Goal: Transaction & Acquisition: Purchase product/service

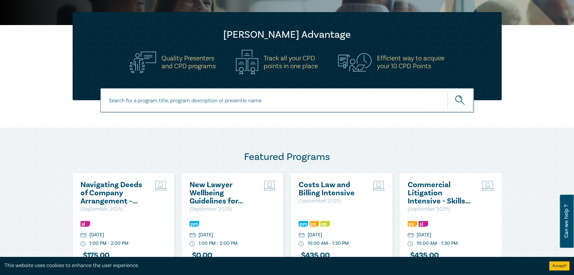
scroll to position [121, 0]
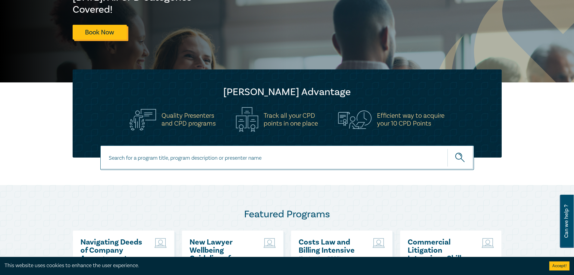
click at [103, 34] on link "Book Now" at bounding box center [100, 32] width 54 height 15
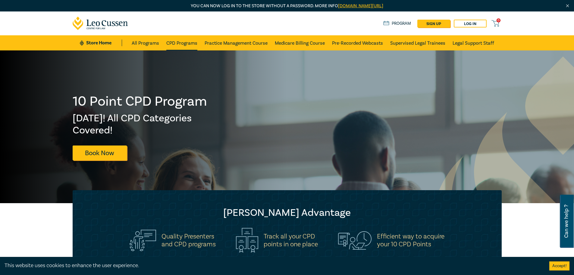
click at [182, 46] on link "CPD Programs" at bounding box center [181, 42] width 31 height 15
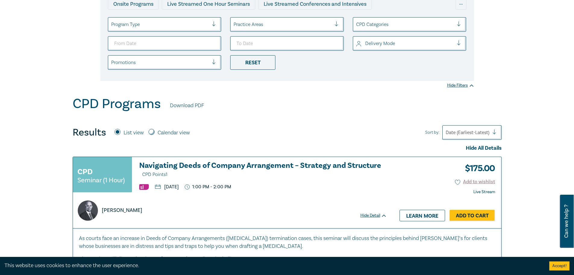
scroll to position [121, 0]
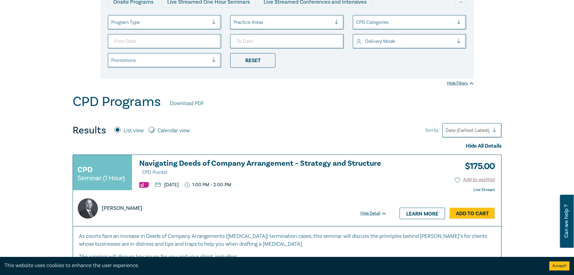
click at [467, 130] on div at bounding box center [468, 130] width 44 height 8
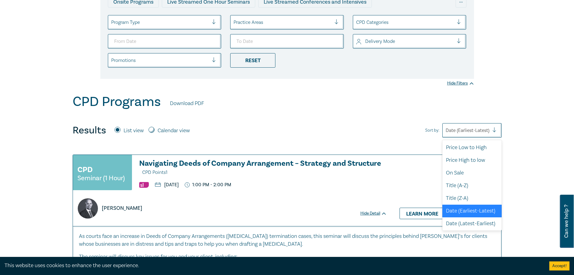
scroll to position [2, 0]
drag, startPoint x: 472, startPoint y: 143, endPoint x: 468, endPoint y: 148, distance: 6.6
click at [473, 144] on div "Price Low to High" at bounding box center [472, 147] width 59 height 13
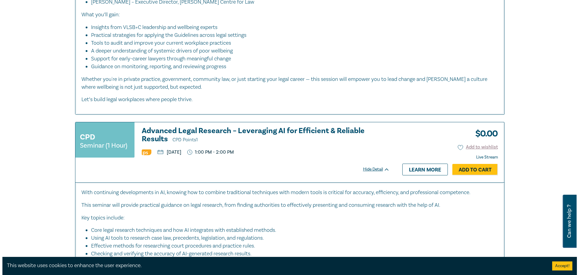
scroll to position [482, 0]
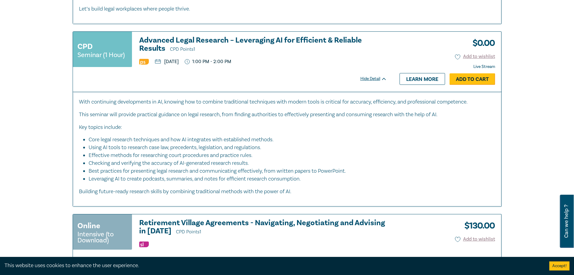
click at [474, 76] on link "Add to Cart" at bounding box center [473, 78] width 46 height 11
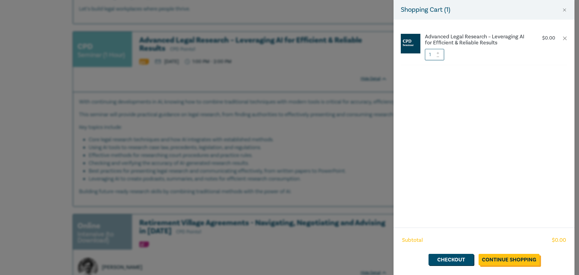
click at [503, 262] on link "Continue Shopping" at bounding box center [508, 259] width 61 height 11
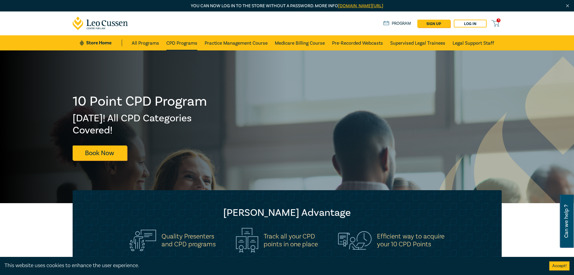
click at [187, 42] on link "CPD Programs" at bounding box center [181, 42] width 31 height 15
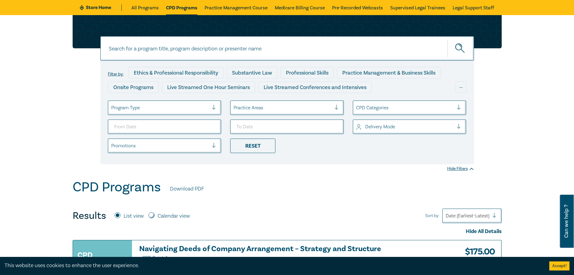
scroll to position [121, 0]
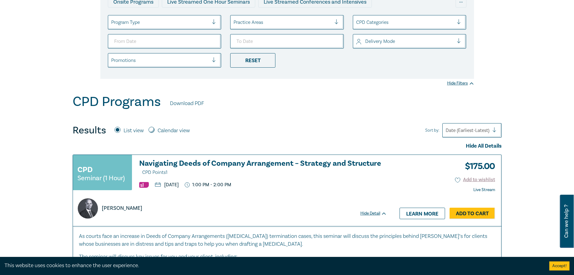
click at [478, 134] on div "Date (Earliest-Latest)" at bounding box center [468, 130] width 50 height 10
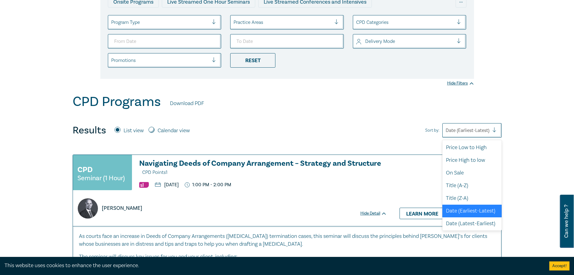
scroll to position [2, 0]
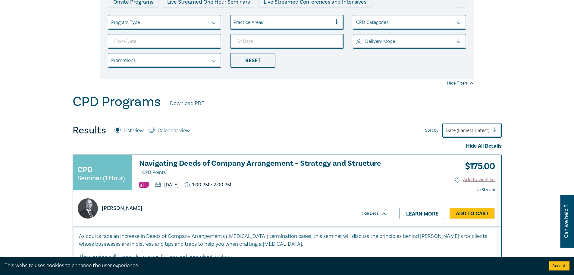
click at [478, 134] on div "Date (Earliest-Latest)" at bounding box center [468, 130] width 50 height 10
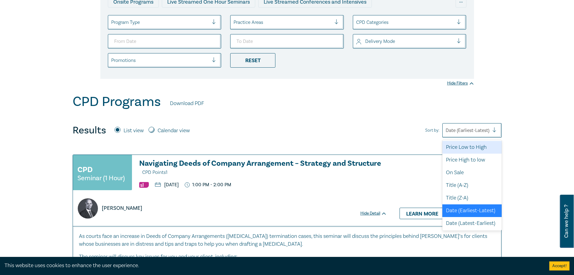
click at [472, 145] on div "Price Low to High" at bounding box center [472, 147] width 59 height 13
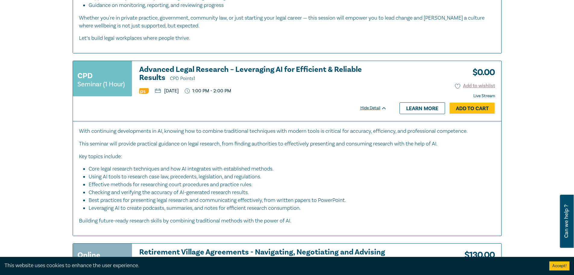
scroll to position [453, 0]
